Goal: Find specific page/section: Find specific page/section

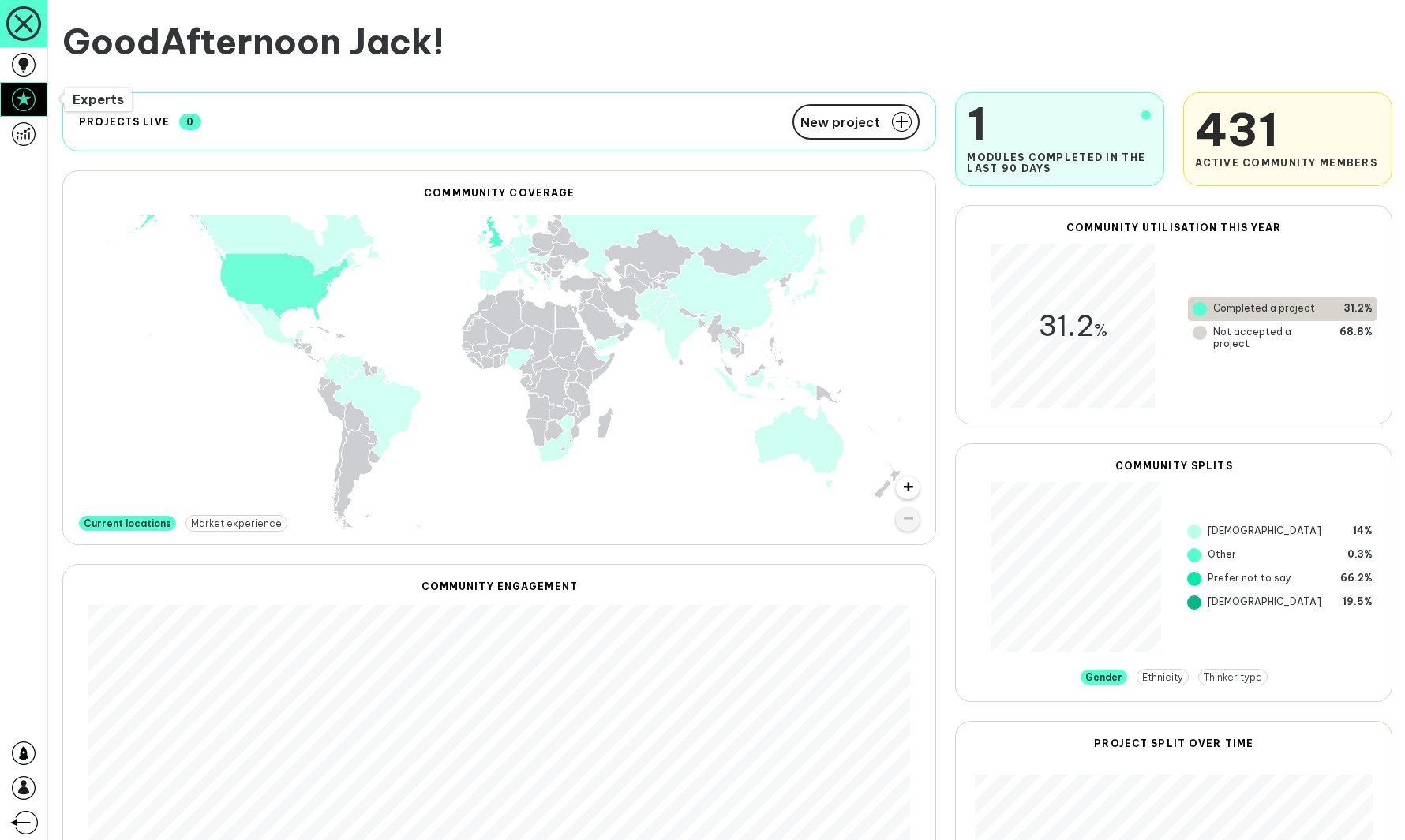
click at [24, 99] on icon at bounding box center [23, 99] width 23 height 23
